Goal: Task Accomplishment & Management: Manage account settings

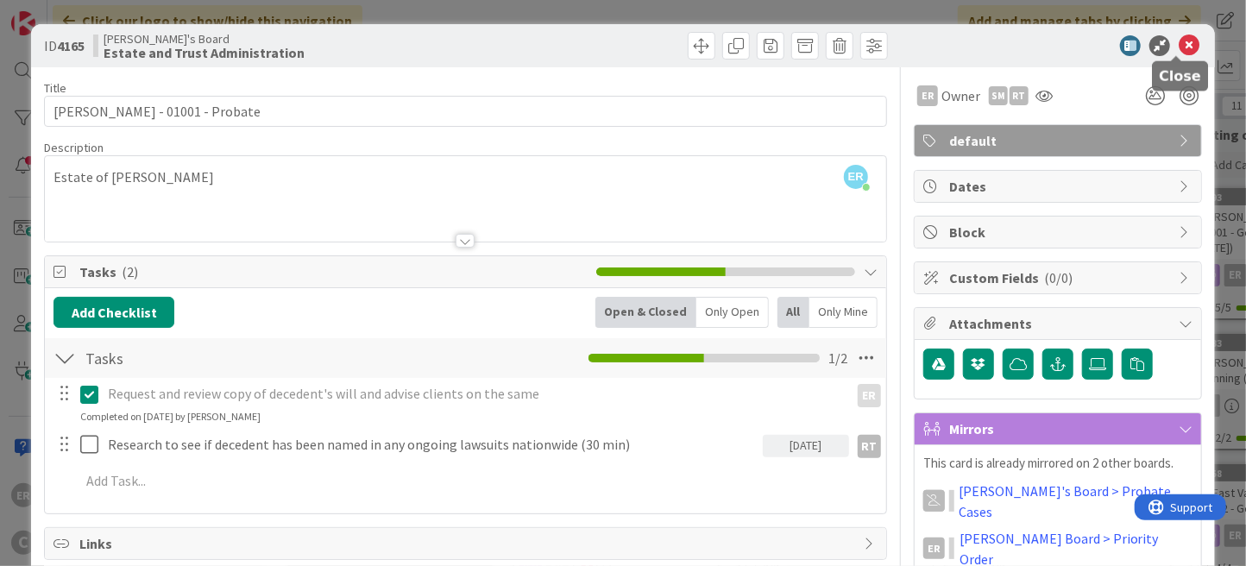
click at [1179, 44] on icon at bounding box center [1189, 45] width 21 height 21
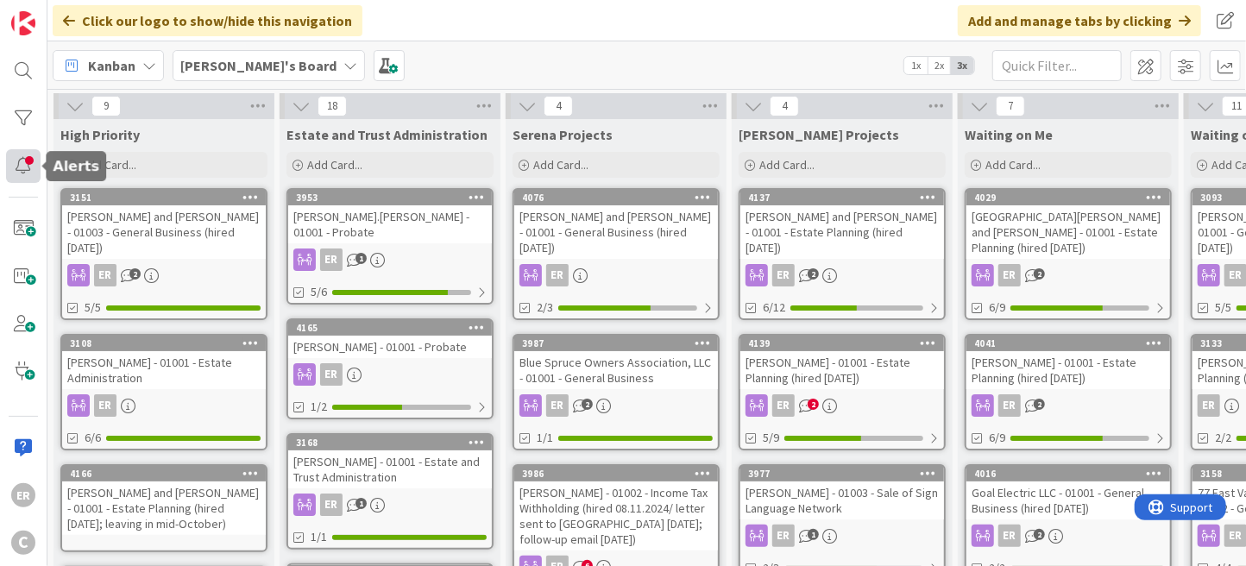
click at [29, 171] on div at bounding box center [23, 166] width 35 height 34
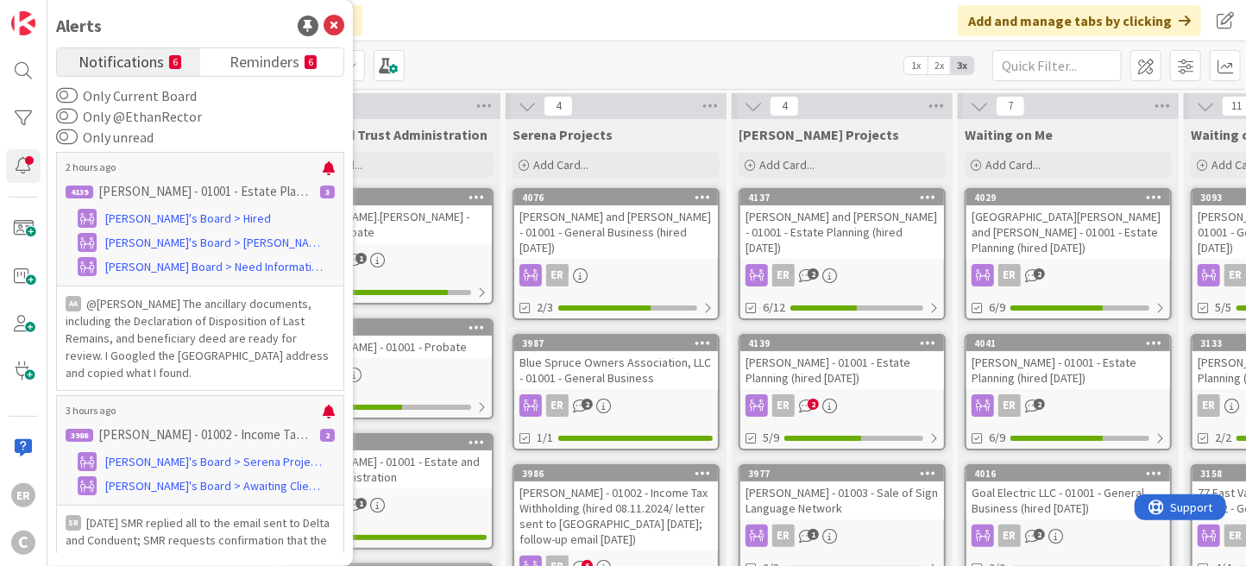
click at [141, 58] on span "Notifications" at bounding box center [121, 60] width 85 height 24
click at [249, 59] on span "Reminders" at bounding box center [265, 60] width 70 height 24
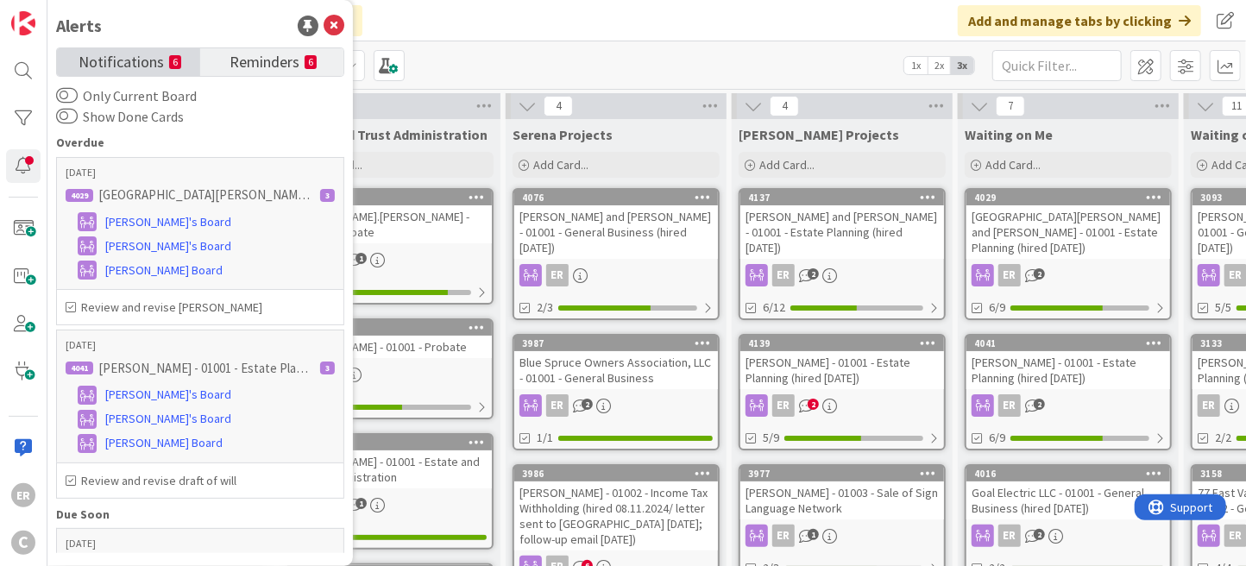
click at [145, 59] on span "Notifications" at bounding box center [121, 60] width 85 height 24
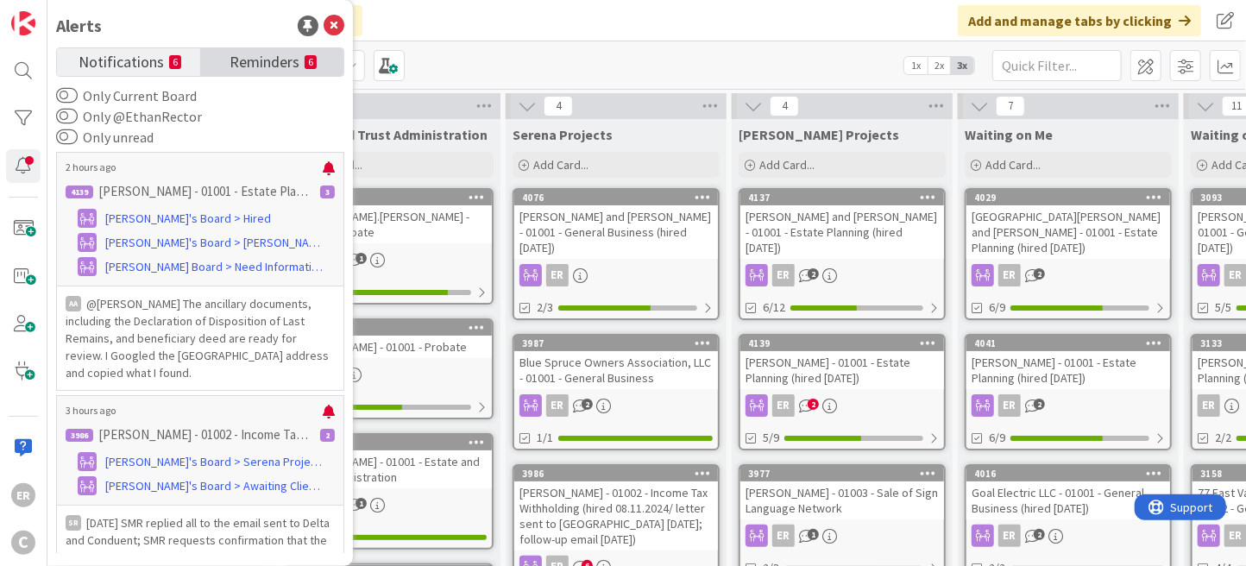
click at [245, 58] on span "Reminders" at bounding box center [265, 60] width 70 height 24
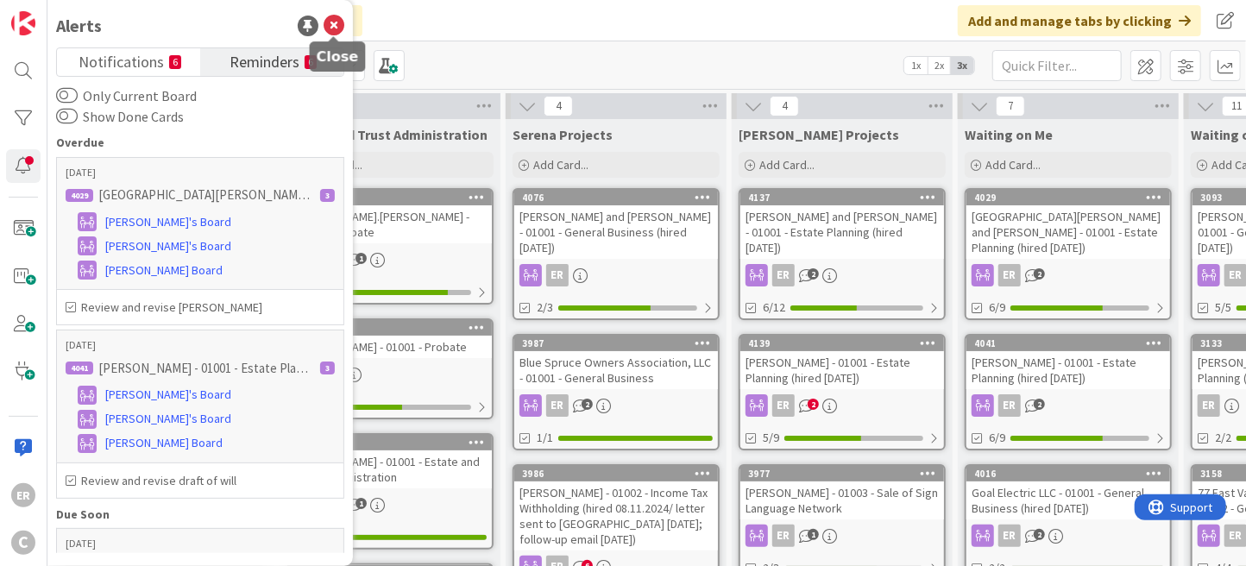
click at [332, 19] on icon at bounding box center [334, 26] width 21 height 21
